Goal: Check status: Check status

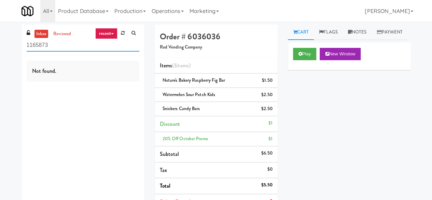
click at [138, 41] on input "1165873" at bounding box center [83, 45] width 113 height 13
click at [58, 47] on input "1165873" at bounding box center [83, 45] width 113 height 13
paste input "Easy Vend"
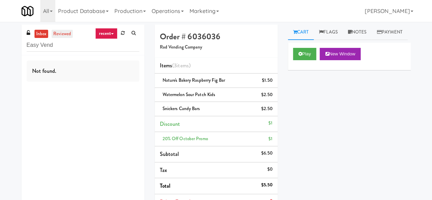
click at [65, 35] on link "reviewed" at bounding box center [62, 34] width 21 height 9
click at [71, 43] on input "Easy Vend" at bounding box center [83, 45] width 113 height 13
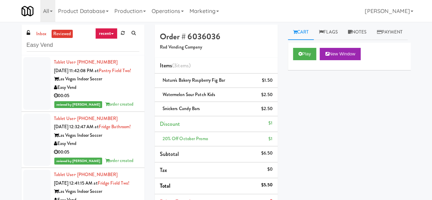
click at [117, 100] on div "00:05" at bounding box center [96, 96] width 85 height 9
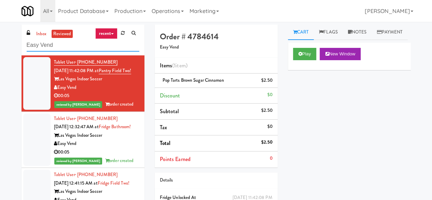
click at [77, 43] on input "Easy Vend" at bounding box center [83, 45] width 113 height 13
paste input "Pantry Field One!"
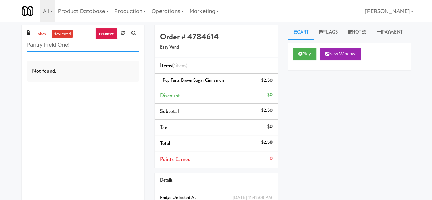
type input "Pantry Field One!"
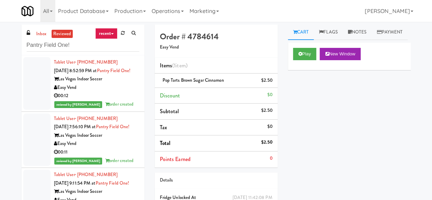
click at [110, 92] on div "Easy Vend" at bounding box center [96, 87] width 85 height 9
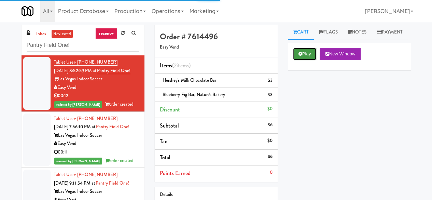
click at [297, 60] on button "Play" at bounding box center [305, 54] width 24 height 12
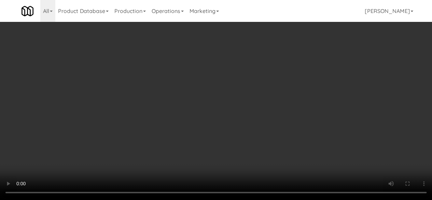
click at [229, 188] on video at bounding box center [216, 100] width 432 height 200
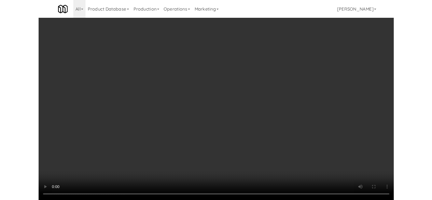
scroll to position [14, 0]
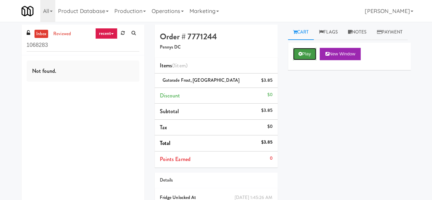
click at [309, 60] on button "Play" at bounding box center [305, 54] width 24 height 12
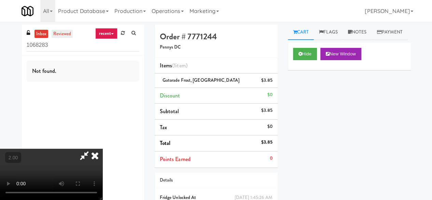
click at [66, 32] on link "reviewed" at bounding box center [62, 34] width 21 height 9
click at [92, 149] on icon at bounding box center [85, 156] width 16 height 14
click at [103, 149] on icon at bounding box center [94, 156] width 15 height 14
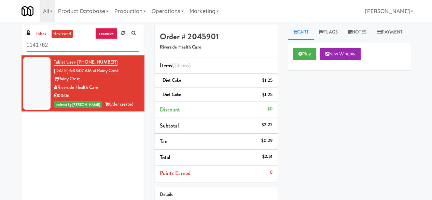
click at [57, 43] on input "1141762" at bounding box center [83, 45] width 113 height 13
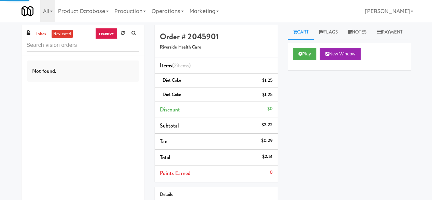
click at [38, 29] on div "inbox reviewed recent all unclear take inventory issue suspicious failed recent…" at bounding box center [83, 40] width 123 height 31
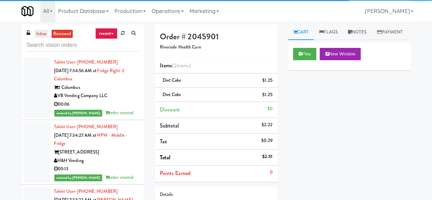
click at [41, 31] on link "inbox" at bounding box center [42, 34] width 14 height 9
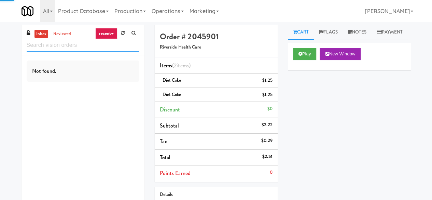
click at [56, 45] on input "text" at bounding box center [83, 45] width 113 height 13
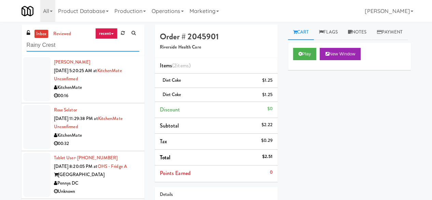
type input "Rainy Crest"
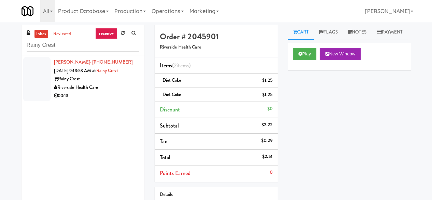
click at [110, 94] on div "00:13" at bounding box center [96, 96] width 85 height 9
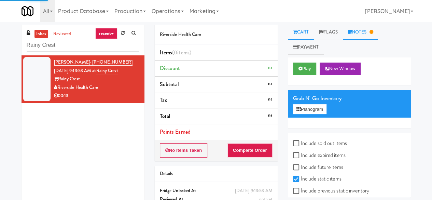
click at [354, 35] on link "Notes" at bounding box center [361, 32] width 36 height 15
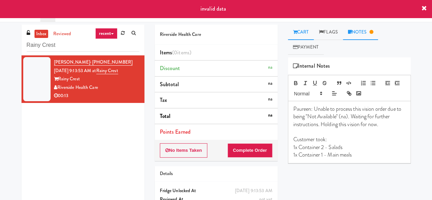
click at [299, 27] on link "Cart" at bounding box center [301, 32] width 26 height 15
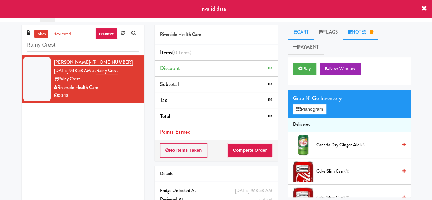
click at [354, 33] on link "Notes" at bounding box center [361, 32] width 36 height 15
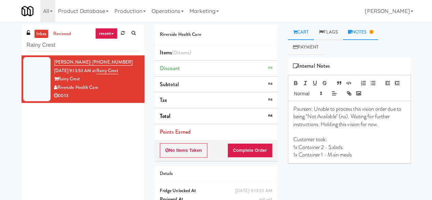
click at [299, 28] on link "Cart" at bounding box center [301, 32] width 26 height 15
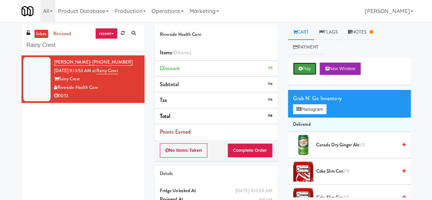
click at [305, 67] on button "Play" at bounding box center [305, 69] width 24 height 12
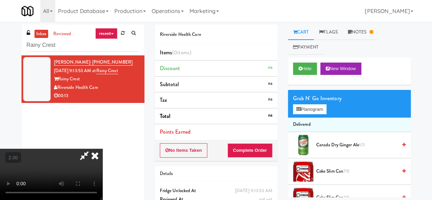
click at [289, 108] on div "Grab N' Go Inventory Planogram" at bounding box center [349, 104] width 123 height 28
click at [298, 107] on icon at bounding box center [299, 109] width 4 height 4
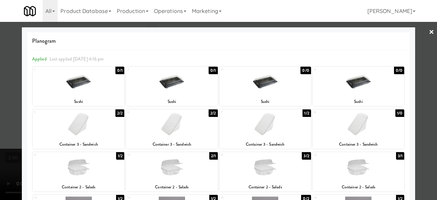
click at [422, 52] on div at bounding box center [218, 100] width 437 height 200
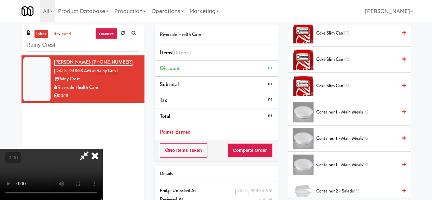
scroll to position [171, 0]
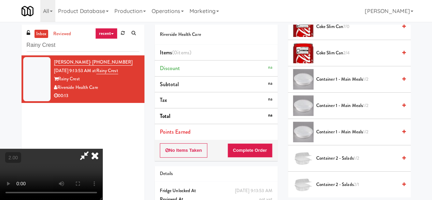
click at [92, 149] on icon at bounding box center [85, 156] width 16 height 14
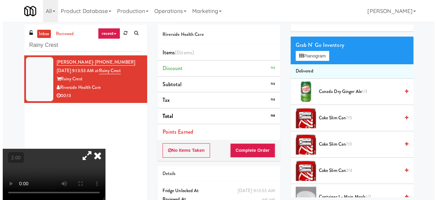
scroll to position [0, 0]
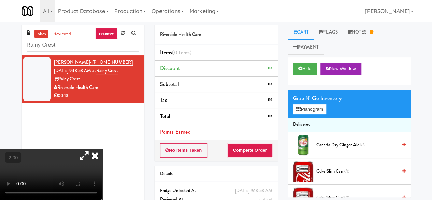
click at [103, 149] on icon at bounding box center [94, 156] width 15 height 14
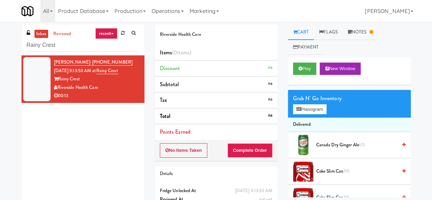
click at [300, 116] on div "Grab N' Go Inventory Planogram" at bounding box center [349, 104] width 123 height 28
click at [300, 112] on button "Planogram" at bounding box center [309, 109] width 33 height 10
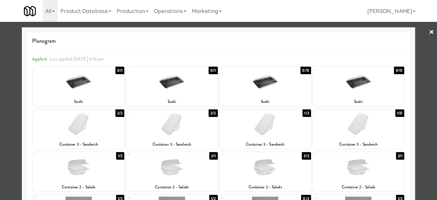
click at [429, 33] on link "×" at bounding box center [431, 32] width 5 height 21
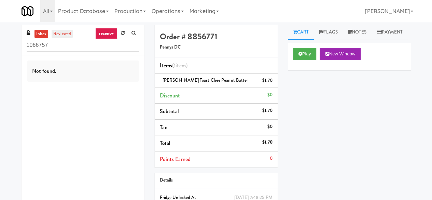
click at [58, 33] on link "reviewed" at bounding box center [62, 34] width 21 height 9
click at [300, 56] on icon at bounding box center [301, 54] width 4 height 4
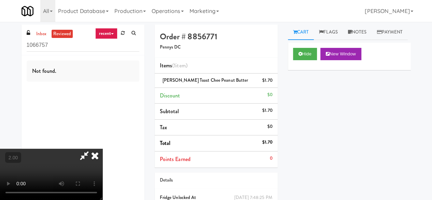
click at [103, 149] on icon at bounding box center [94, 156] width 15 height 14
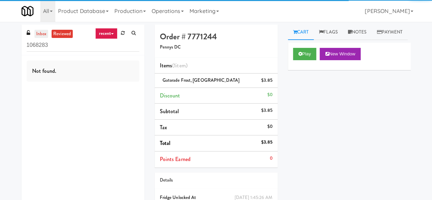
click at [38, 36] on link "inbox" at bounding box center [42, 34] width 14 height 9
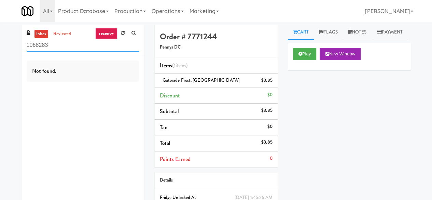
click at [70, 45] on input "1068283" at bounding box center [83, 45] width 113 height 13
